Goal: Task Accomplishment & Management: Manage account settings

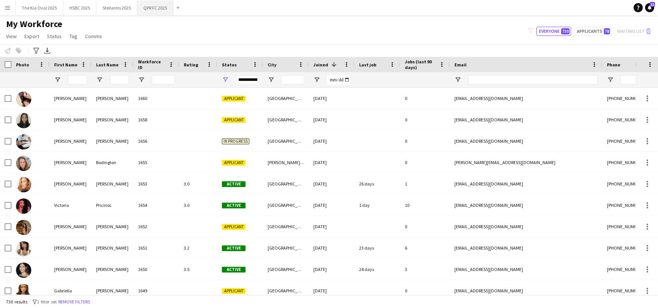
click at [152, 8] on button "QPR FC 2025 Close" at bounding box center [155, 7] width 36 height 15
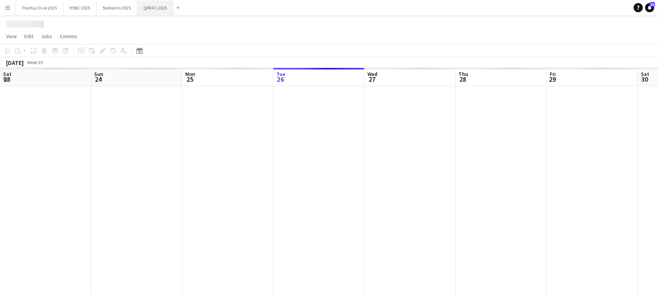
scroll to position [0, 182]
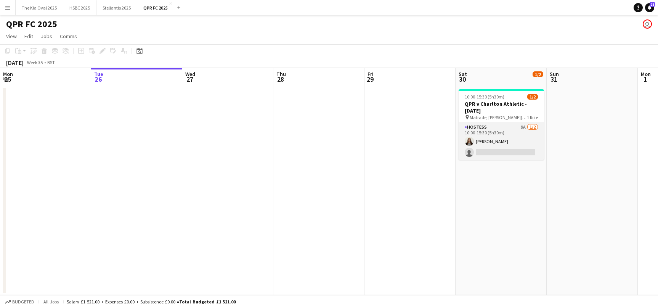
click at [512, 141] on app-card-role "Hostess 9A [DATE] 10:00-15:30 (5h30m) [PERSON_NAME] single-neutral-actions" at bounding box center [500, 141] width 85 height 37
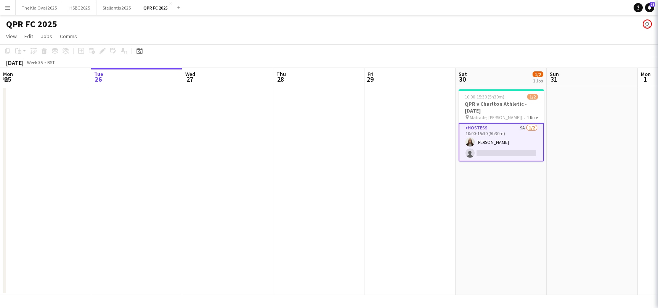
scroll to position [0, 183]
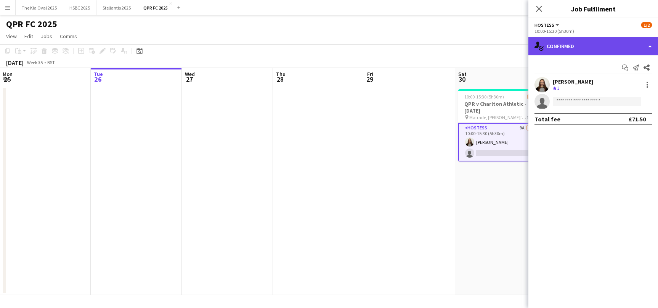
click at [582, 48] on div "single-neutral-actions-check-2 Confirmed" at bounding box center [593, 46] width 130 height 18
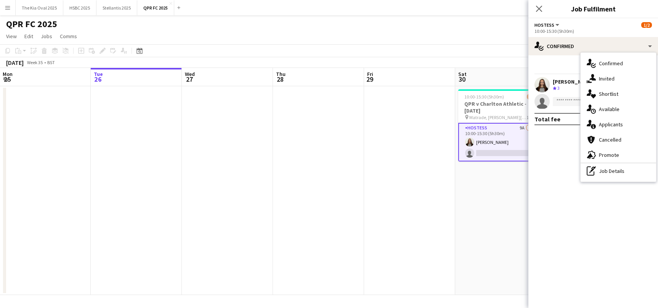
click at [622, 127] on div "single-neutral-actions-information Applicants" at bounding box center [617, 124] width 75 height 15
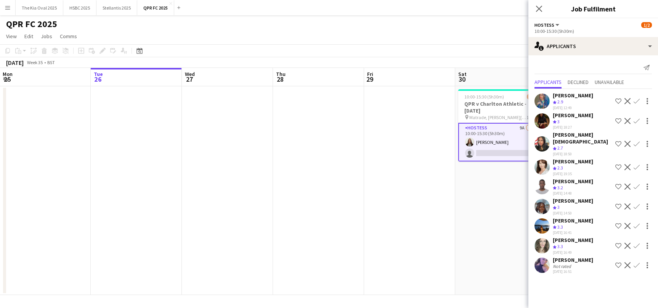
click at [544, 218] on app-user-avatar at bounding box center [541, 225] width 15 height 15
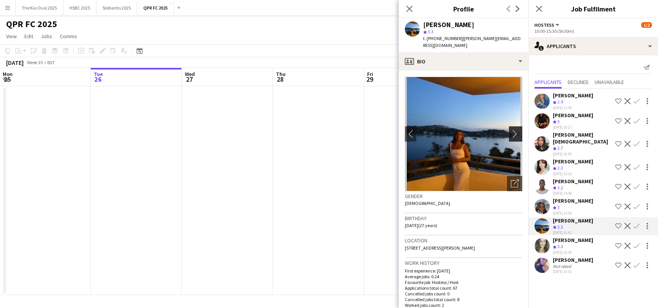
click at [515, 130] on app-icon "chevron-right" at bounding box center [517, 134] width 12 height 8
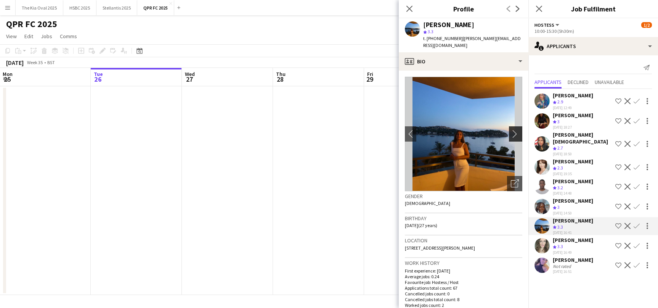
click at [515, 130] on app-icon "chevron-right" at bounding box center [517, 134] width 12 height 8
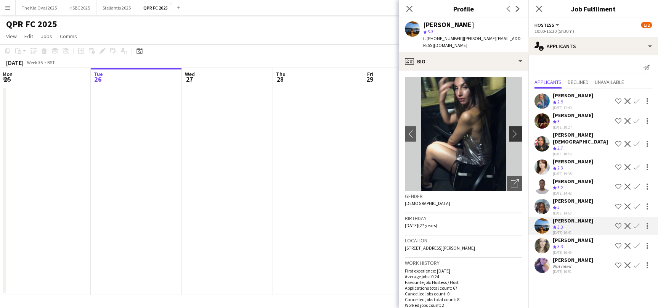
click at [515, 130] on app-icon "chevron-right" at bounding box center [517, 134] width 12 height 8
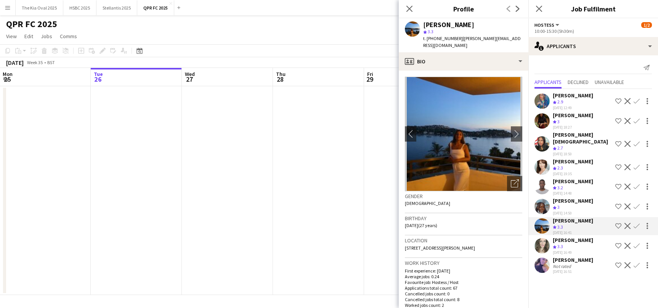
click at [635, 223] on app-icon "Confirm" at bounding box center [636, 226] width 6 height 6
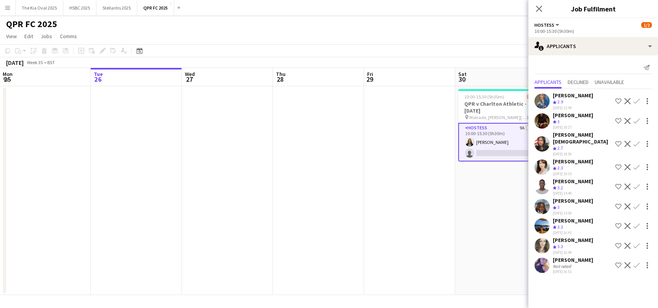
click at [638, 223] on app-icon "Confirm" at bounding box center [636, 226] width 6 height 6
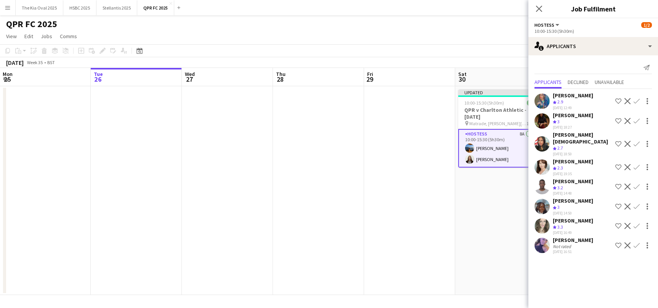
click at [486, 215] on app-date-cell "Updated 10:00-15:30 (5h30m) 2/2 QPR v Charlton Athletic - [DATE] pin Matrade, […" at bounding box center [500, 190] width 91 height 208
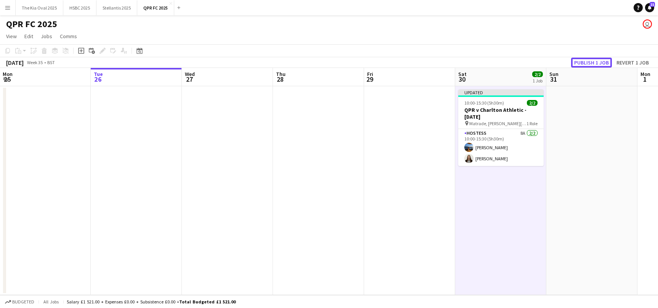
click at [593, 62] on button "Publish 1 job" at bounding box center [591, 63] width 41 height 10
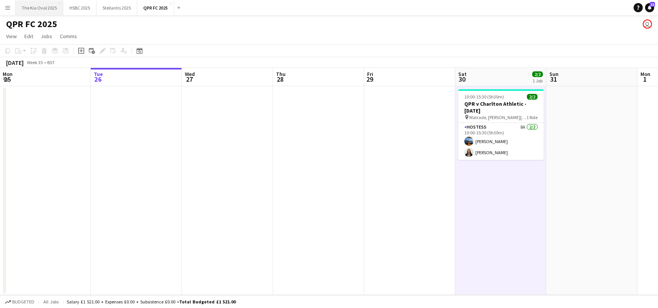
click at [38, 9] on button "The Kia Oval 2025 Close" at bounding box center [40, 7] width 48 height 15
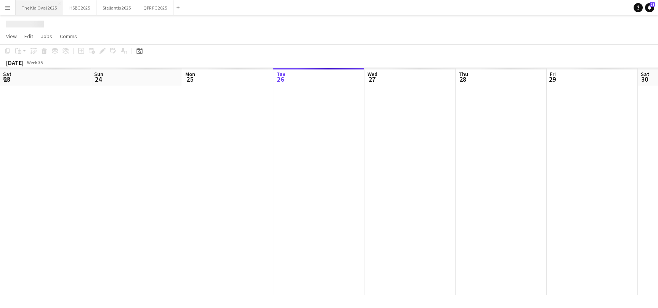
scroll to position [0, 182]
